Goal: Navigation & Orientation: Go to known website

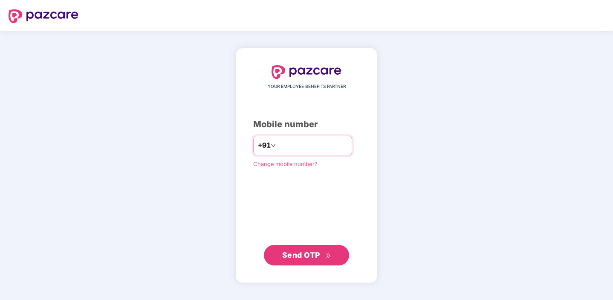
type input "**********"
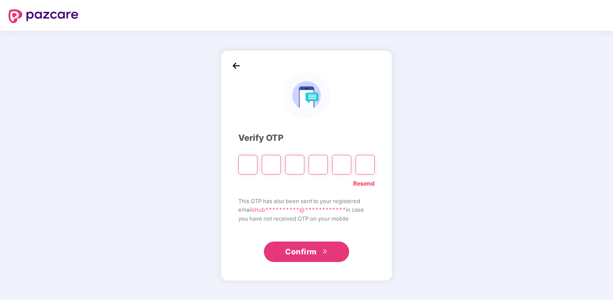
paste input "*"
type input "*"
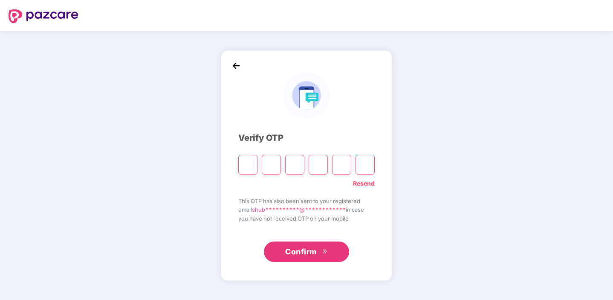
type input "*"
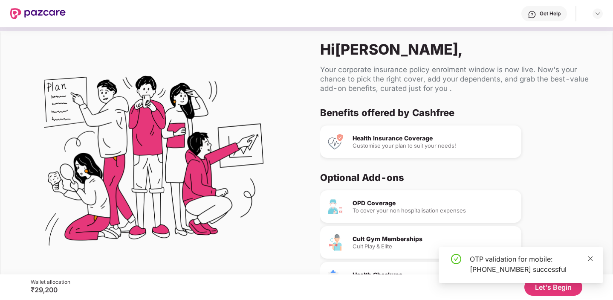
click at [592, 257] on icon "close" at bounding box center [590, 258] width 6 height 6
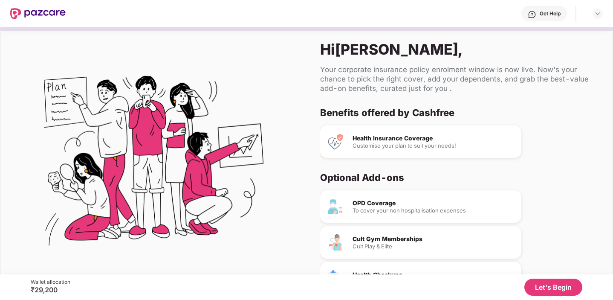
click at [401, 144] on div "Customise your plan to suit your needs!" at bounding box center [433, 146] width 162 height 6
click at [457, 143] on div "Customise your plan to suit your needs!" at bounding box center [433, 146] width 162 height 6
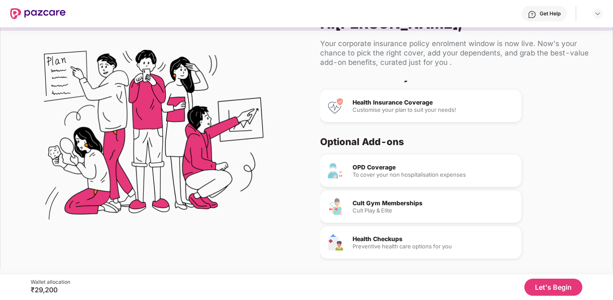
scroll to position [9, 0]
click at [542, 272] on div "Hi [PERSON_NAME] , Your corporate insurance policy enrolment window is now live…" at bounding box center [459, 137] width 306 height 273
click at [548, 283] on button "Let's Begin" at bounding box center [553, 286] width 58 height 17
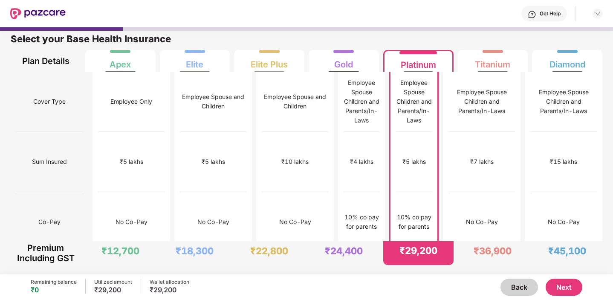
scroll to position [4, 0]
click at [561, 288] on button "Next" at bounding box center [564, 286] width 37 height 17
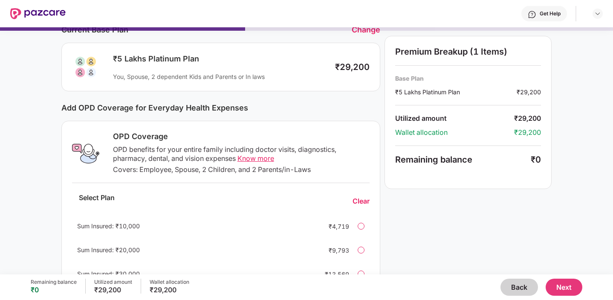
scroll to position [68, 0]
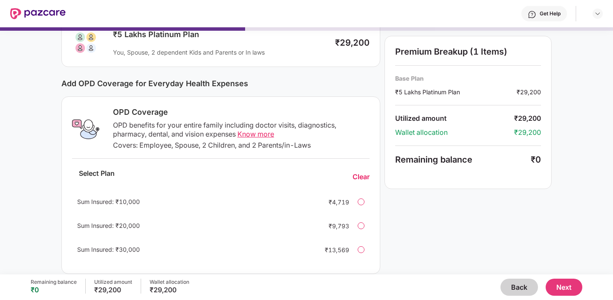
click at [362, 203] on div at bounding box center [361, 201] width 7 height 7
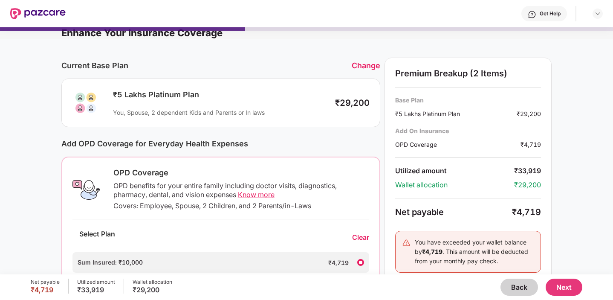
scroll to position [0, 0]
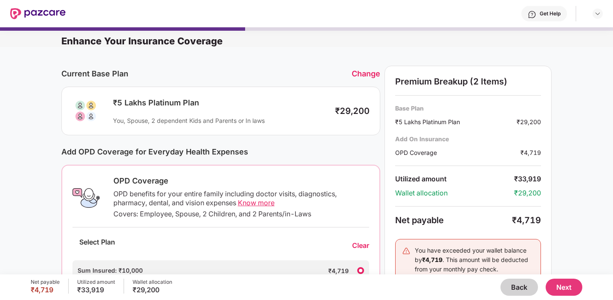
click at [517, 285] on button "Back" at bounding box center [519, 286] width 38 height 17
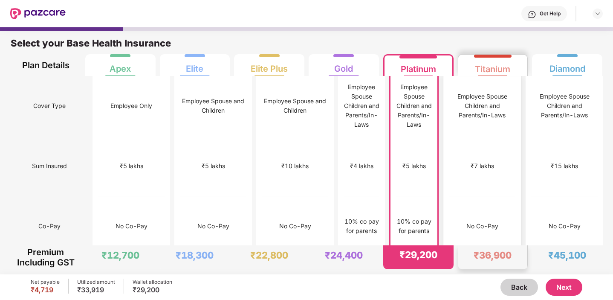
click at [481, 196] on div "No Co-Pay" at bounding box center [482, 226] width 66 height 60
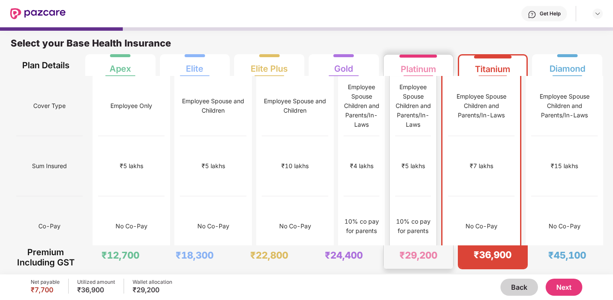
click at [431, 196] on div "10% co pay for parents" at bounding box center [413, 226] width 36 height 60
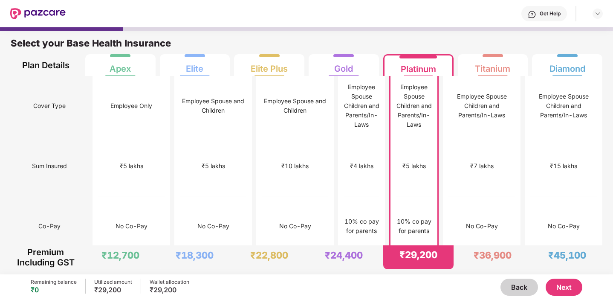
click at [558, 283] on button "Next" at bounding box center [564, 286] width 37 height 17
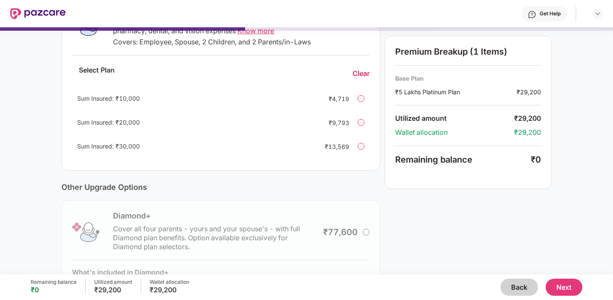
scroll to position [232, 0]
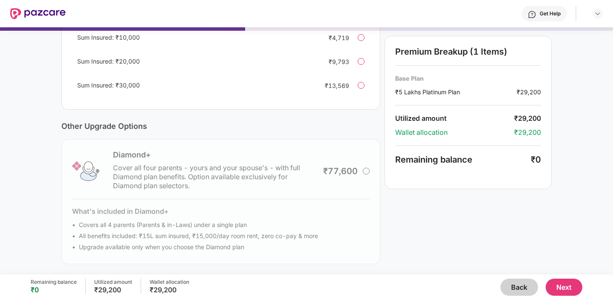
click at [365, 170] on div "Diamond+ Cover all four parents - yours and your spouse's - with full Diamond p…" at bounding box center [220, 201] width 319 height 125
click at [367, 171] on div "Diamond+ Cover all four parents - yours and your spouse's - with full Diamond p…" at bounding box center [220, 201] width 319 height 125
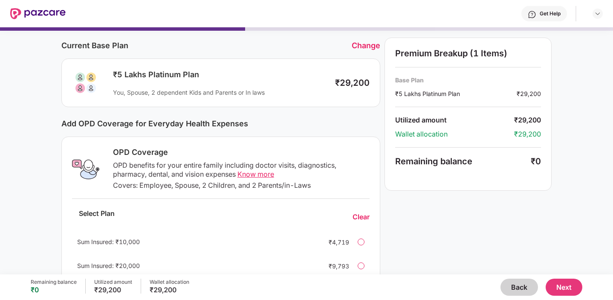
scroll to position [18, 0]
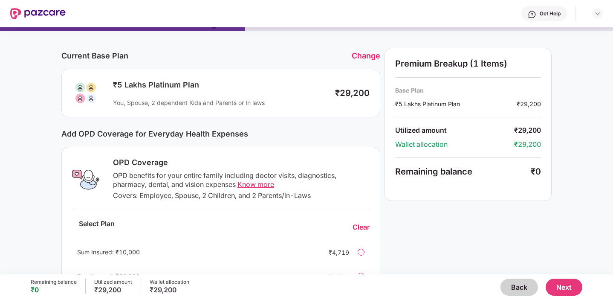
click at [522, 286] on button "Back" at bounding box center [519, 286] width 38 height 17
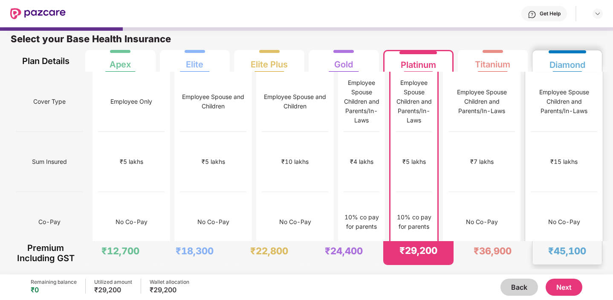
click at [566, 277] on div "₹15,000" at bounding box center [564, 281] width 24 height 9
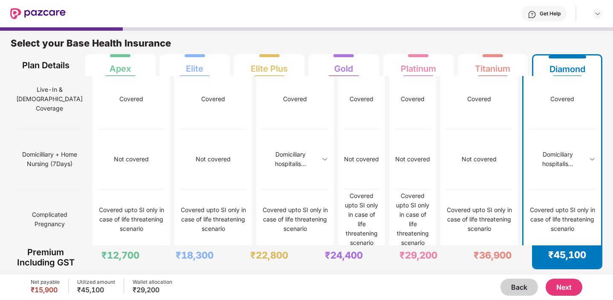
scroll to position [664, 0]
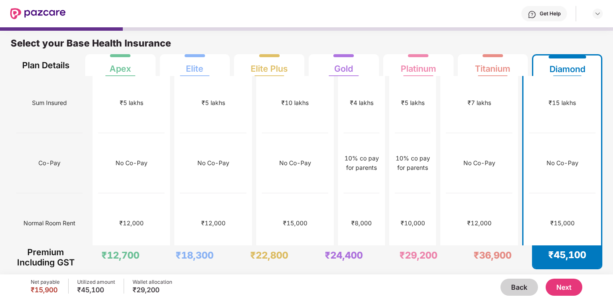
scroll to position [61, 0]
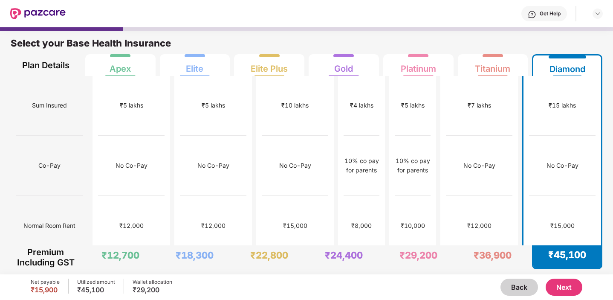
click at [570, 285] on button "Next" at bounding box center [564, 286] width 37 height 17
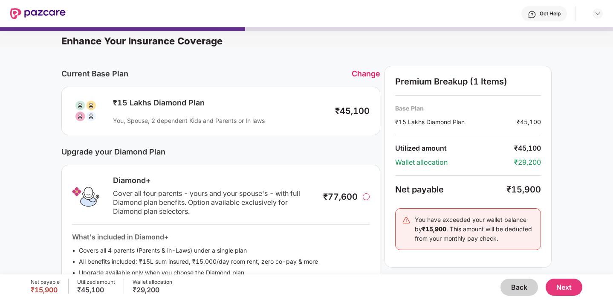
click at [369, 197] on div at bounding box center [366, 196] width 7 height 7
click at [366, 196] on div "Diamond+ Cover all four parents - yours and your spouse's - with full Diamond p…" at bounding box center [220, 228] width 319 height 126
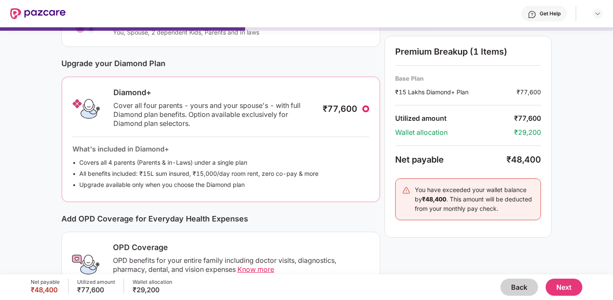
scroll to position [147, 0]
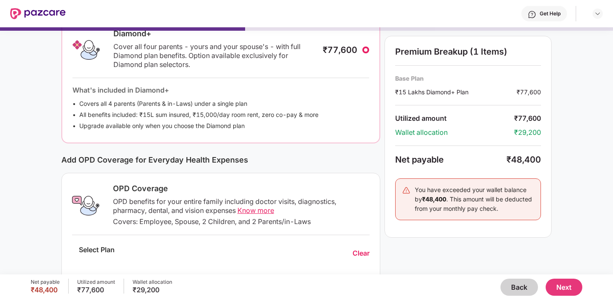
click at [273, 209] on span "Know more" at bounding box center [255, 210] width 37 height 9
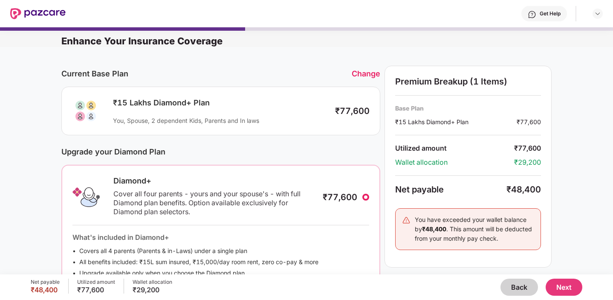
scroll to position [233, 0]
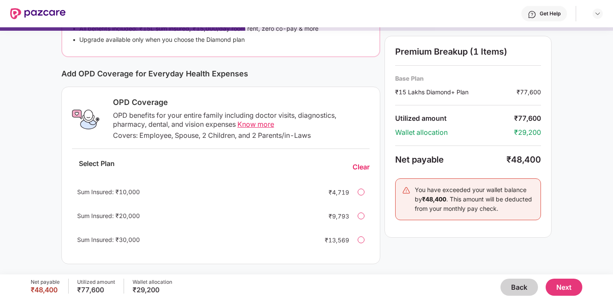
click at [520, 282] on button "Back" at bounding box center [519, 286] width 38 height 17
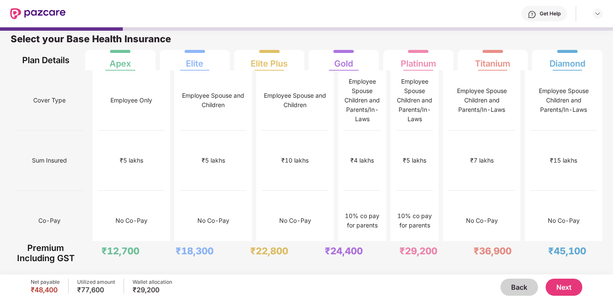
scroll to position [4, 0]
click at [520, 282] on button "Back" at bounding box center [519, 286] width 38 height 17
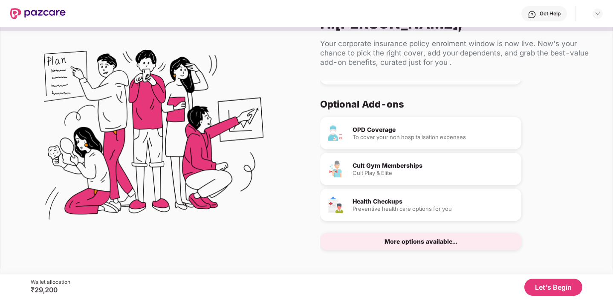
scroll to position [0, 0]
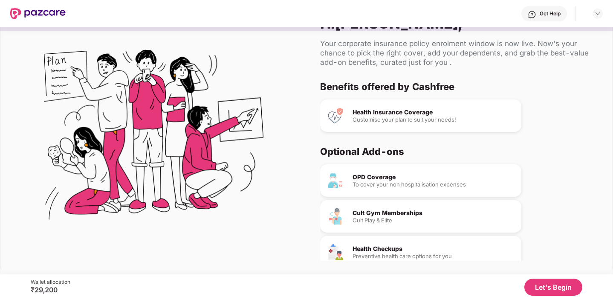
click at [410, 114] on div "Health Insurance Coverage" at bounding box center [433, 112] width 162 height 6
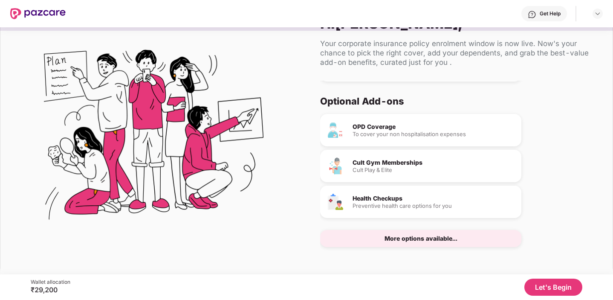
click at [557, 283] on button "Let's Begin" at bounding box center [553, 286] width 58 height 17
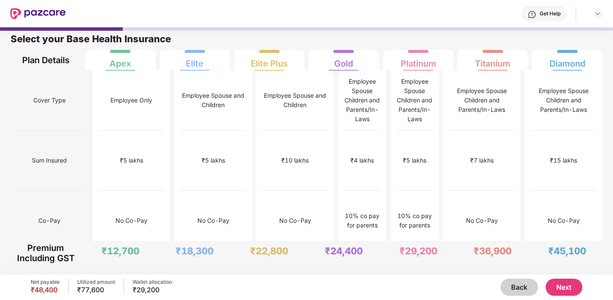
scroll to position [4, 0]
click at [427, 191] on div "10% co pay for parents" at bounding box center [414, 221] width 36 height 60
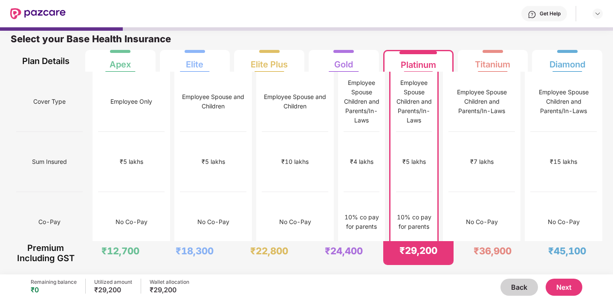
click at [571, 282] on button "Next" at bounding box center [564, 286] width 37 height 17
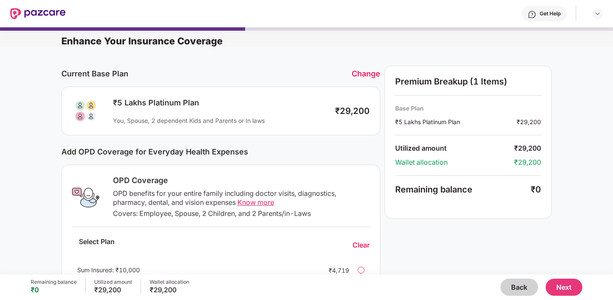
click at [362, 270] on div at bounding box center [361, 269] width 7 height 7
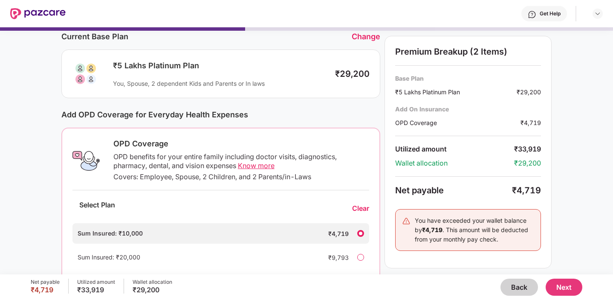
scroll to position [38, 0]
click at [510, 286] on button "Back" at bounding box center [519, 286] width 38 height 17
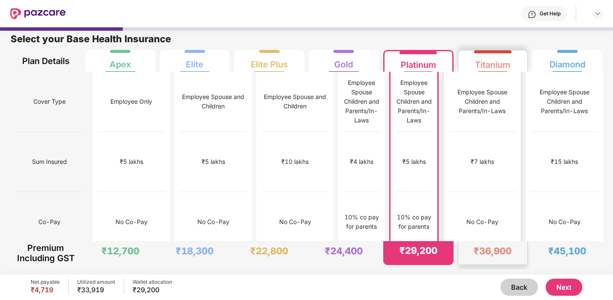
click at [505, 192] on div "No Co-Pay" at bounding box center [482, 222] width 66 height 60
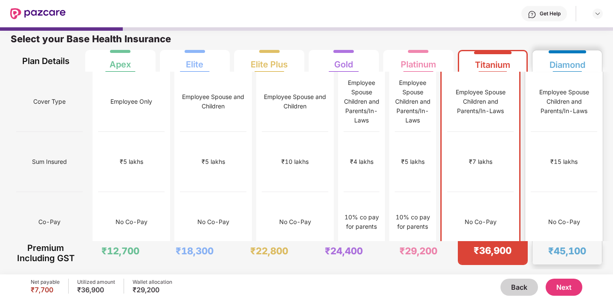
click at [585, 252] on div "₹15,000" at bounding box center [564, 282] width 66 height 60
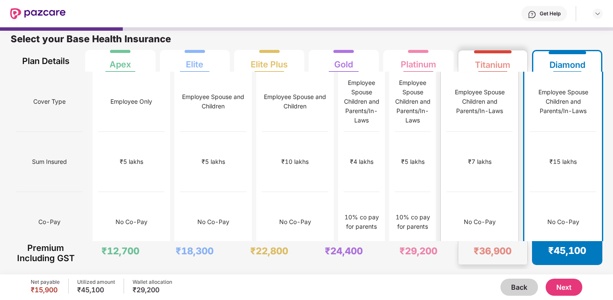
click at [500, 192] on div "No Co-Pay" at bounding box center [479, 222] width 66 height 60
